Goal: Communication & Community: Connect with others

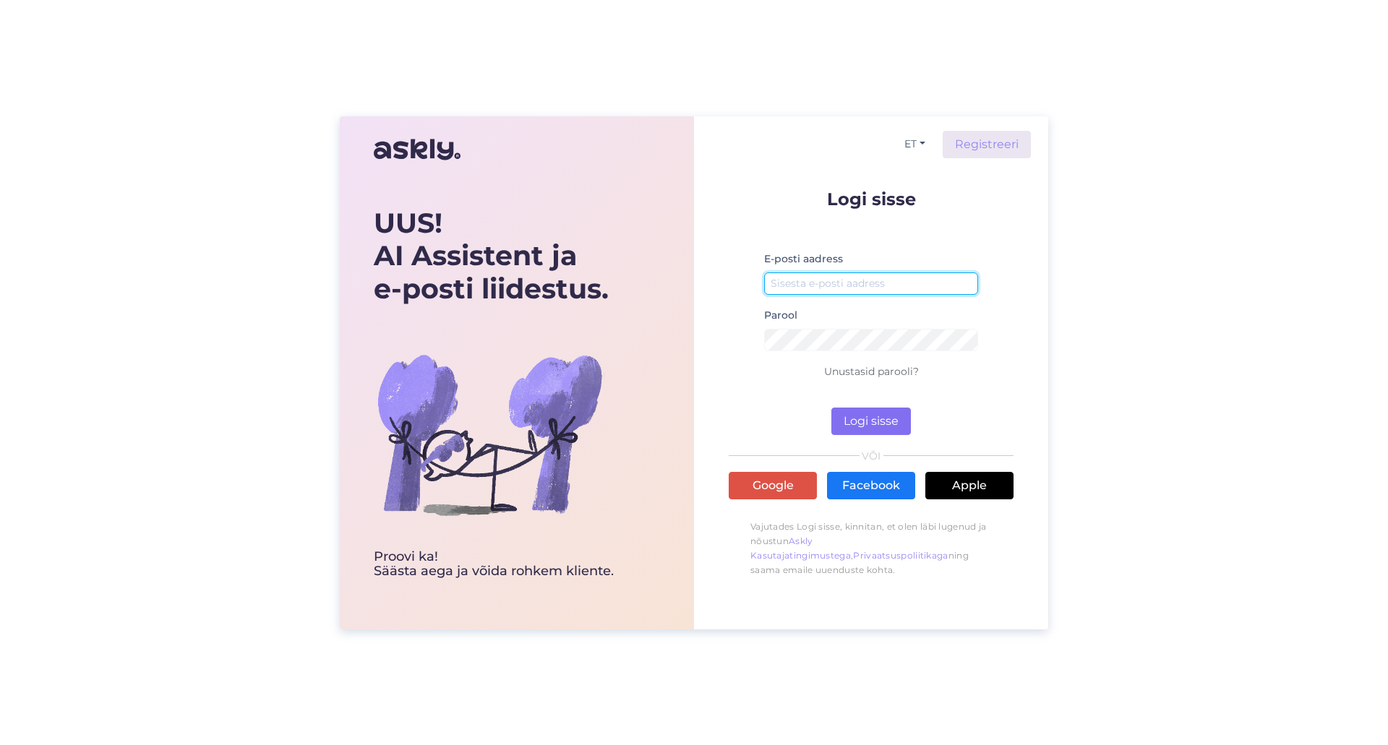
type input "[EMAIL_ADDRESS][DOMAIN_NAME]"
click at [854, 421] on button "Logi sisse" at bounding box center [872, 421] width 80 height 27
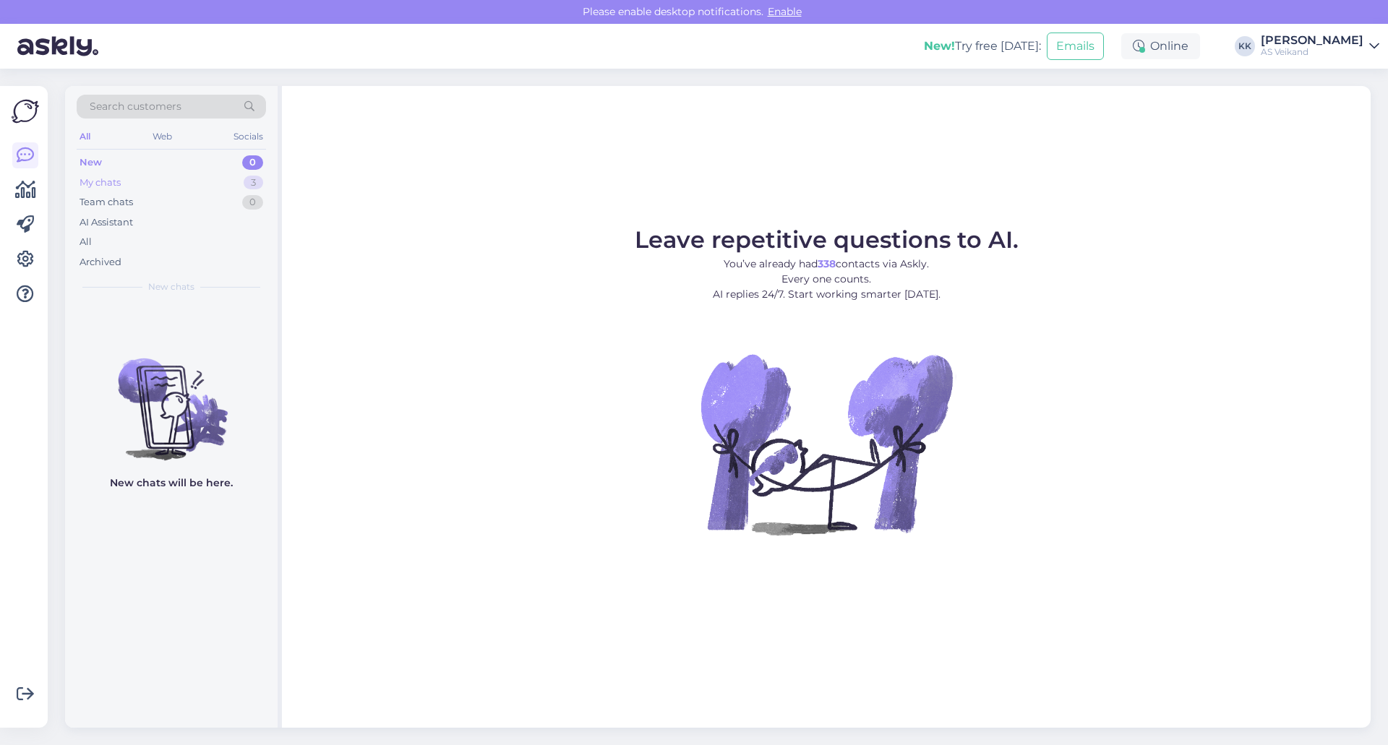
click at [150, 184] on div "My chats 3" at bounding box center [171, 183] width 189 height 20
